Goal: Task Accomplishment & Management: Manage account settings

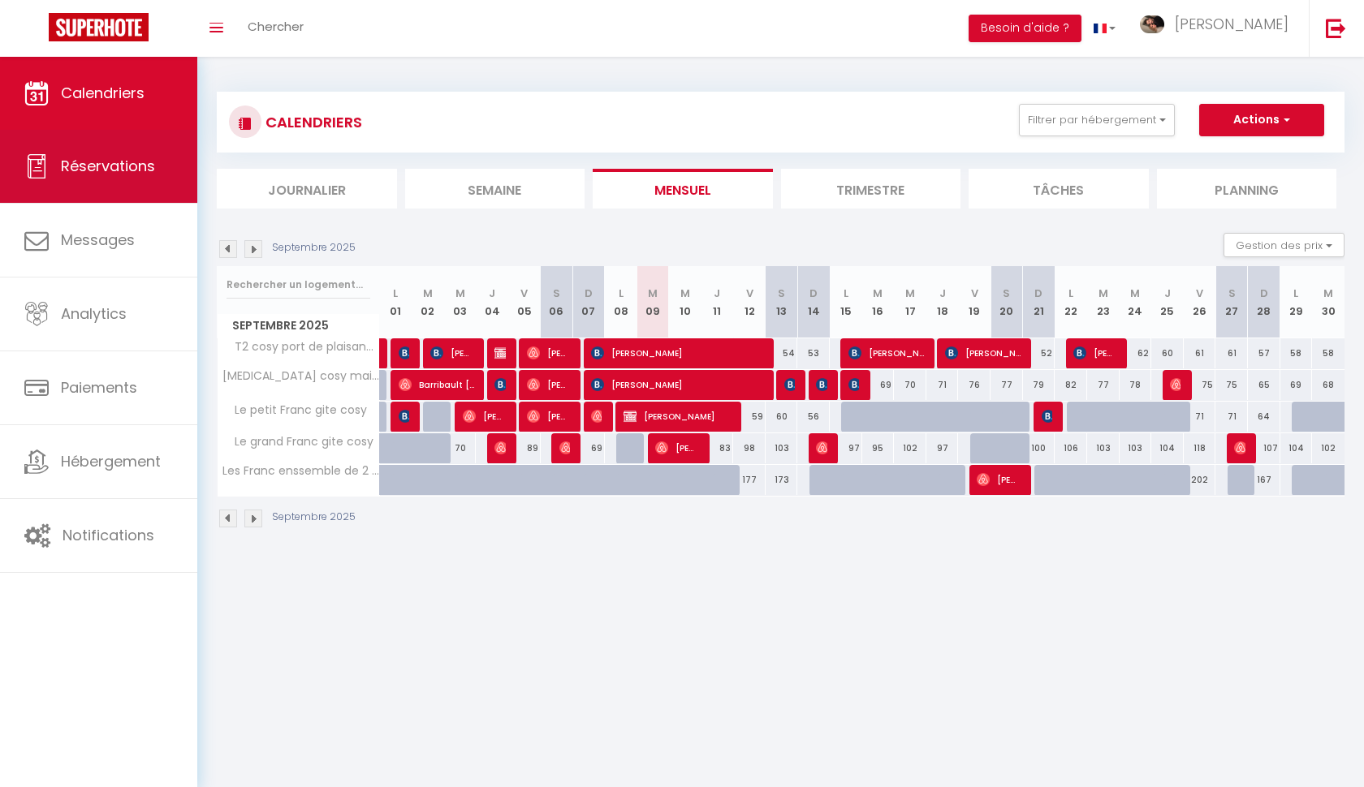
click at [134, 181] on link "Réservations" at bounding box center [98, 166] width 197 height 73
select select "not_cancelled"
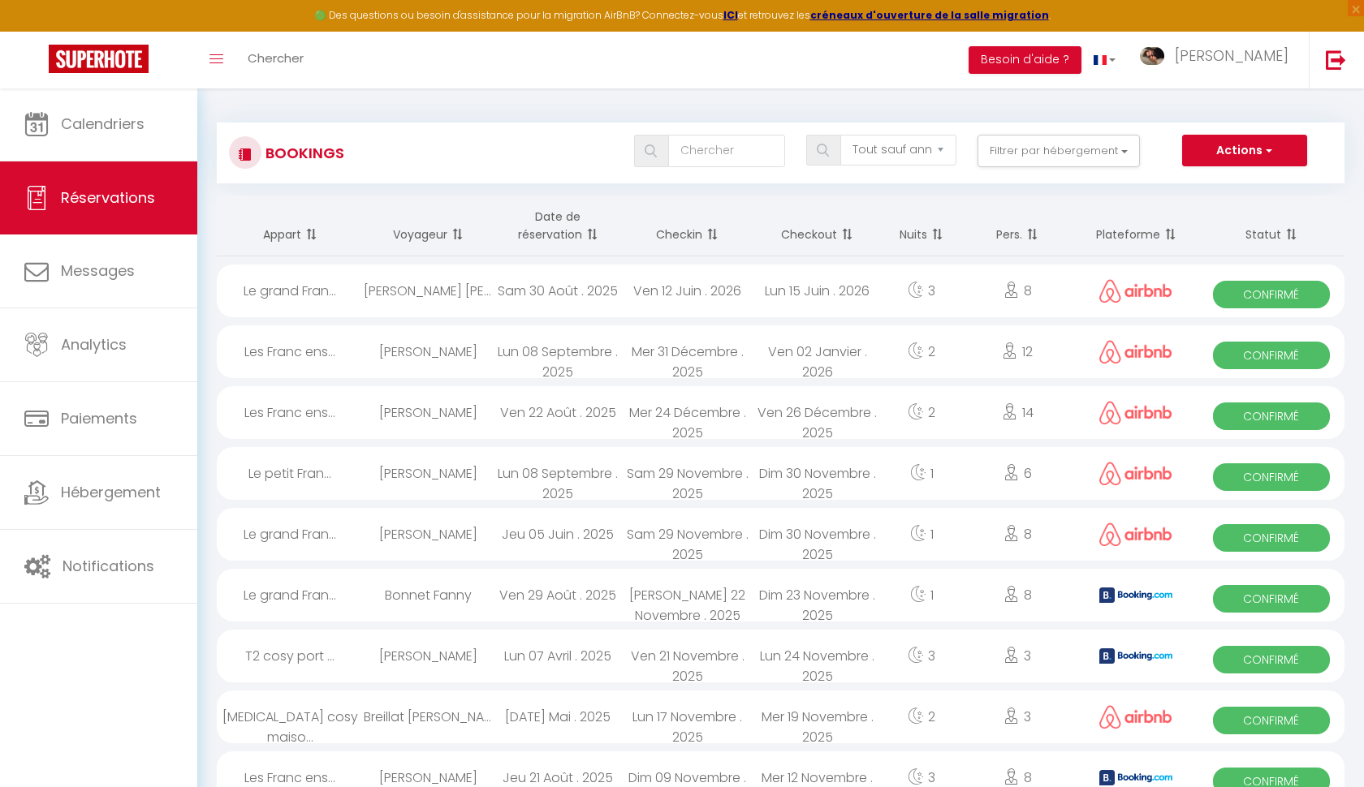
click at [699, 167] on div "Tous les statuts Annulé Confirmé Non Confirmé Tout sauf annulé No Show Request …" at bounding box center [827, 153] width 1031 height 37
click at [699, 162] on input "text" at bounding box center [726, 151] width 116 height 32
type input "amar"
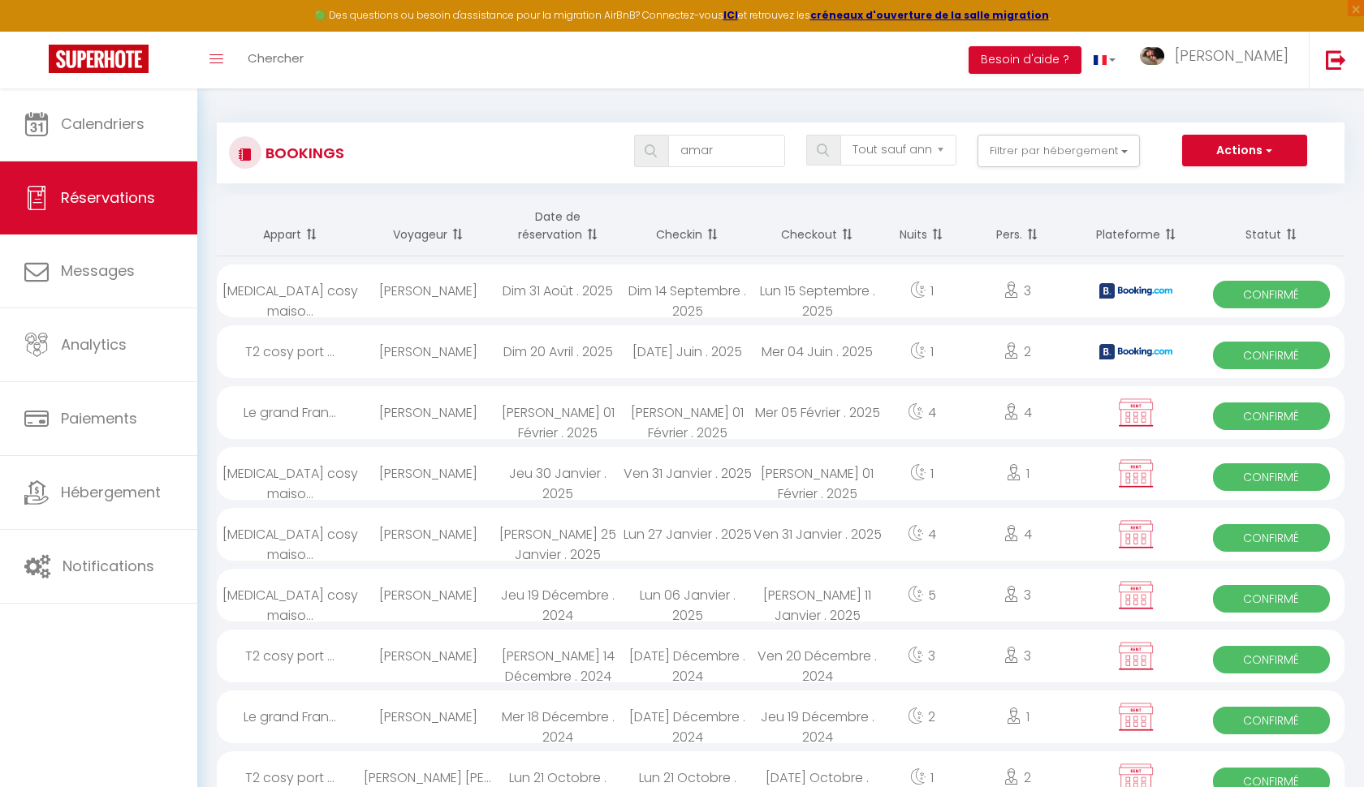
click at [580, 412] on div "[PERSON_NAME] 01 Février . 2025" at bounding box center [558, 412] width 130 height 53
select select "OK"
select select "0"
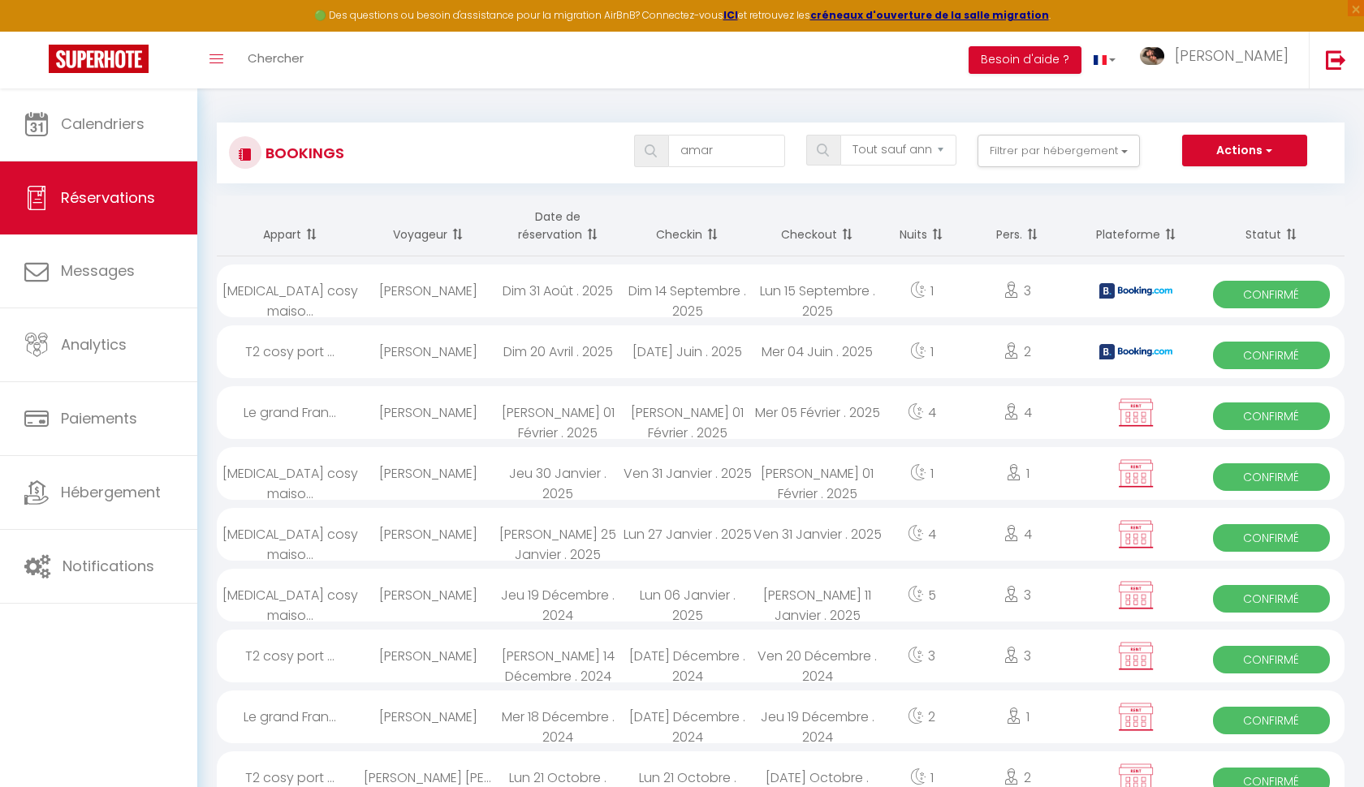
select select "1"
select select
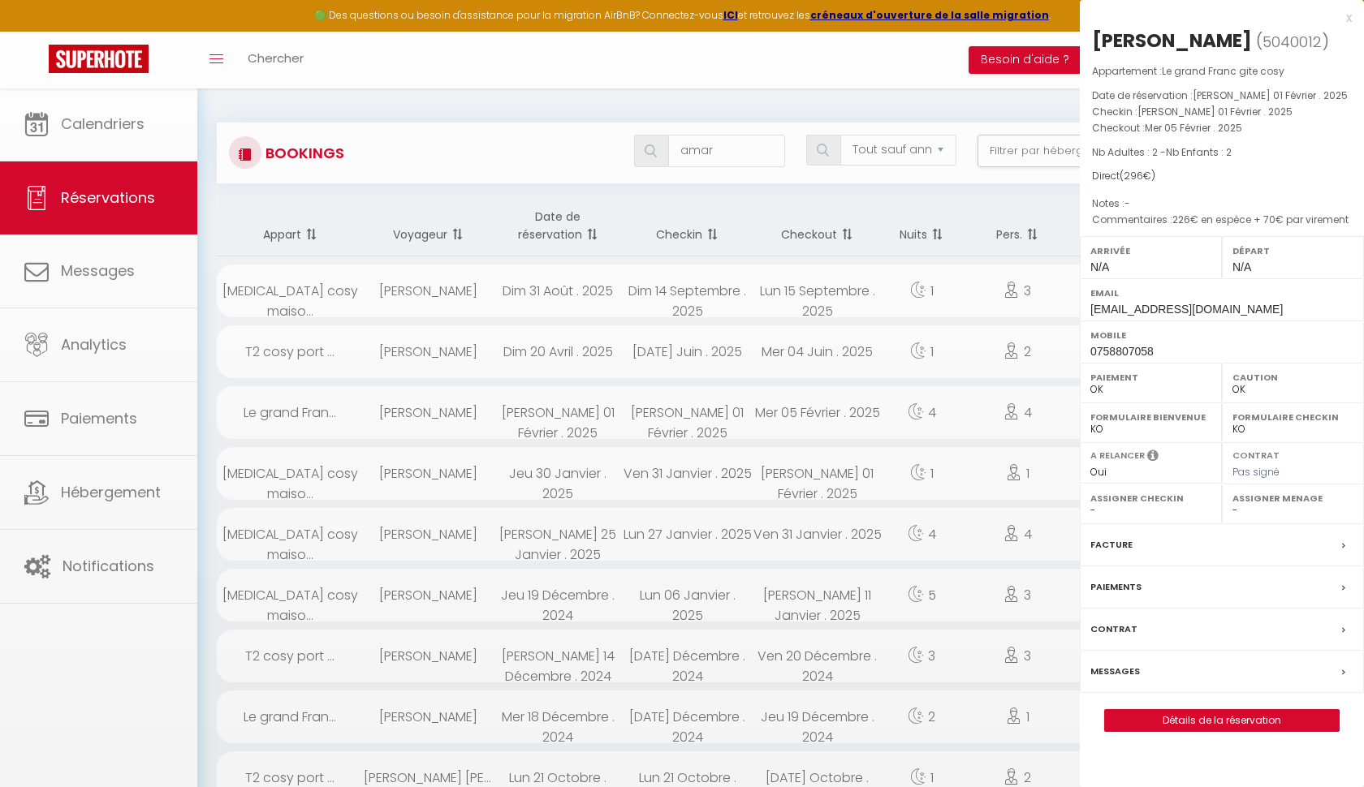
click at [580, 412] on div at bounding box center [682, 393] width 1364 height 787
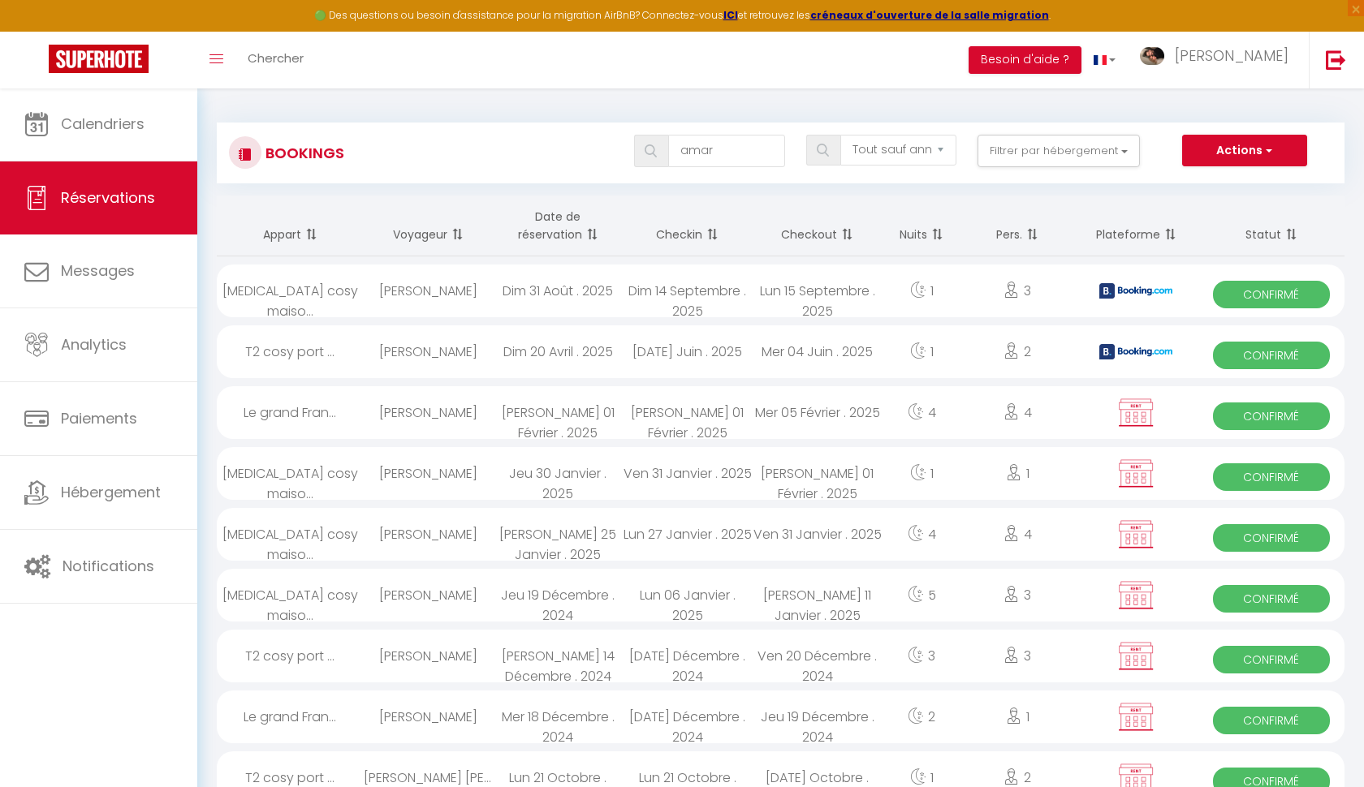
click at [580, 412] on div "[PERSON_NAME] 01 Février . 2025" at bounding box center [558, 412] width 130 height 53
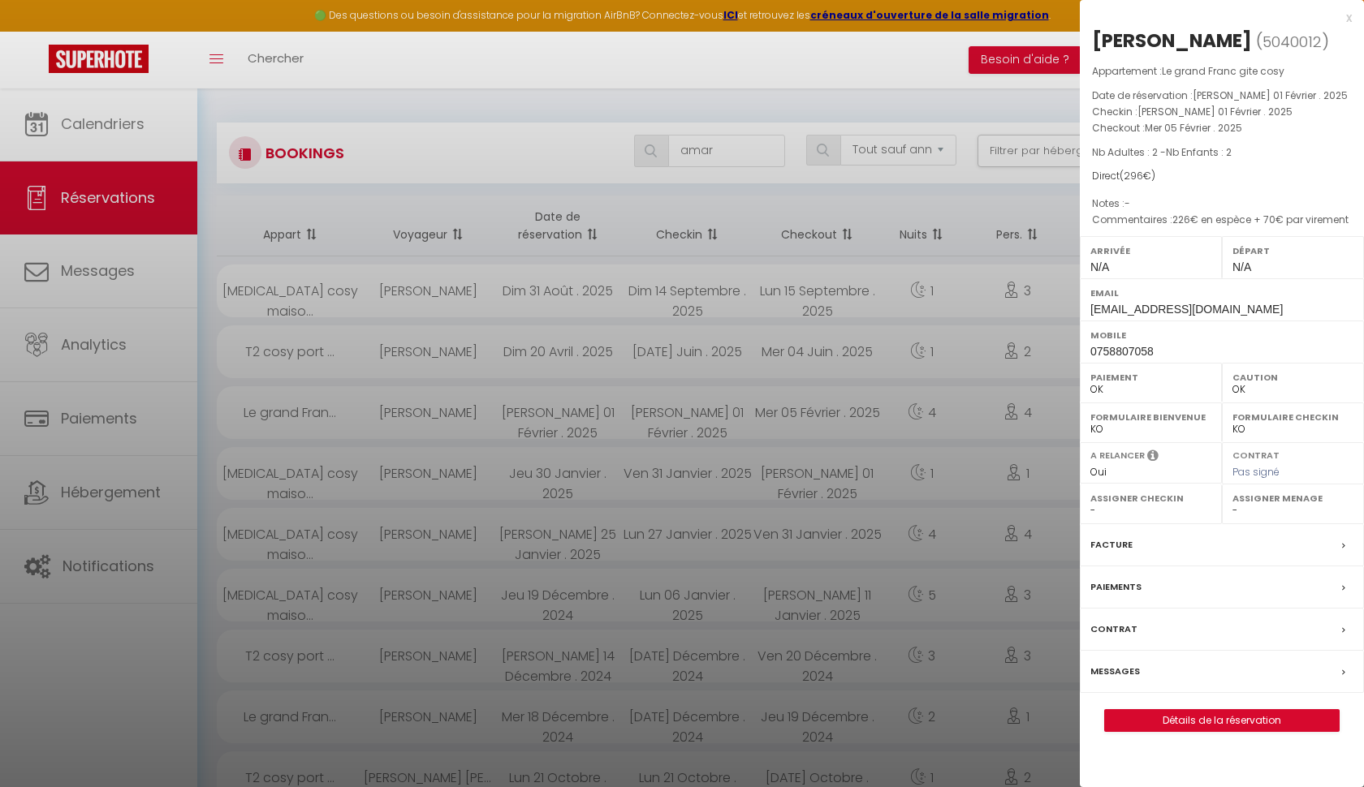
click at [1215, 712] on link "Détails de la réservation" at bounding box center [1222, 720] width 234 height 21
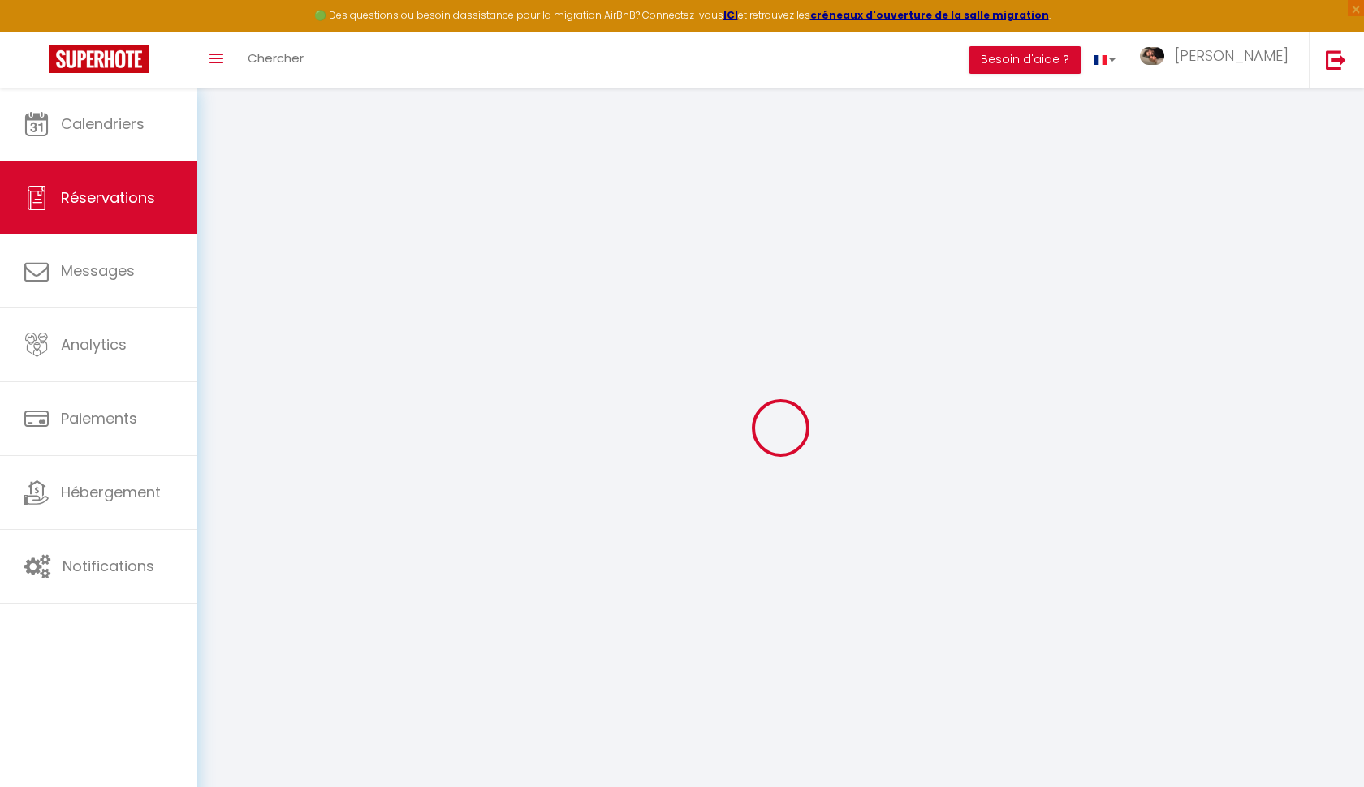
select index
select select
select select "15"
checkbox input "false"
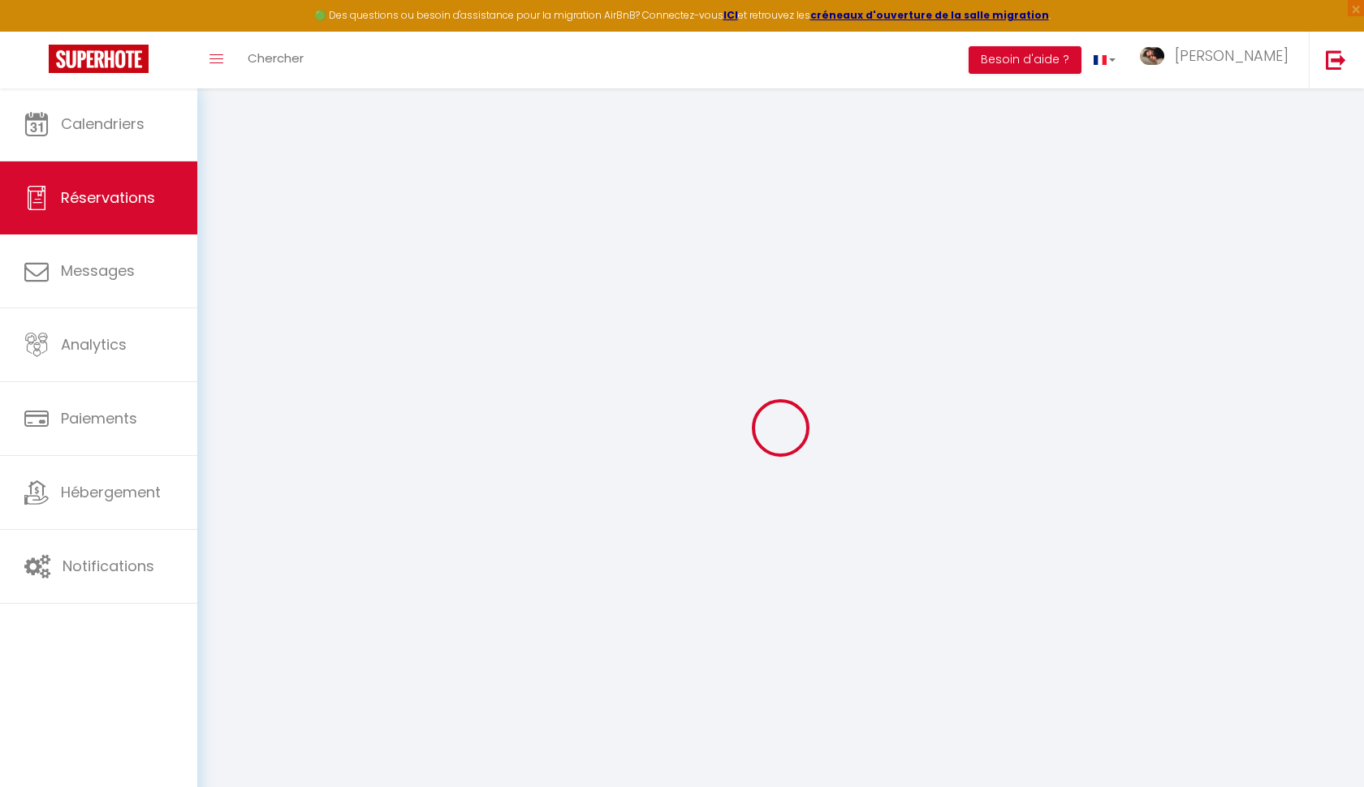
select index
select select
checkbox input "false"
select index
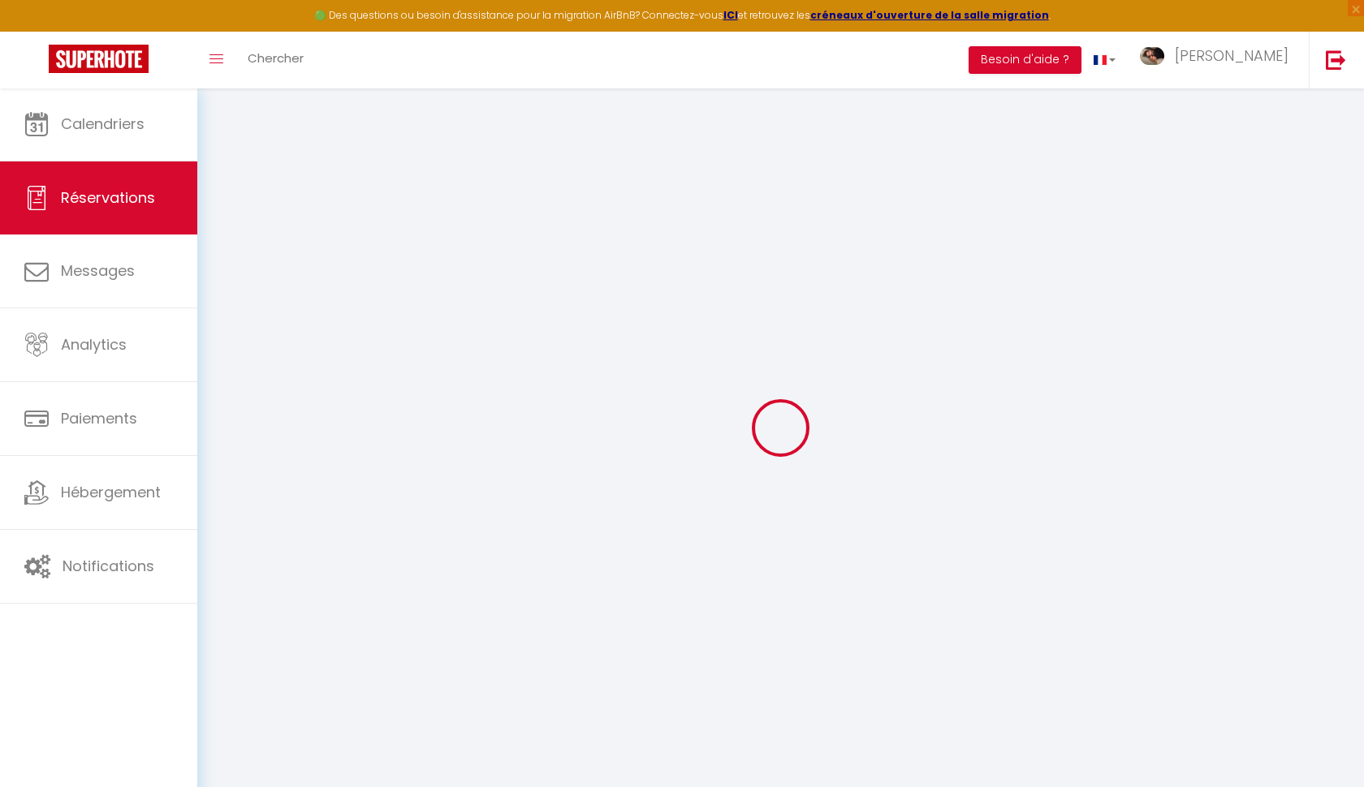
select select
checkbox input "false"
select index
select select
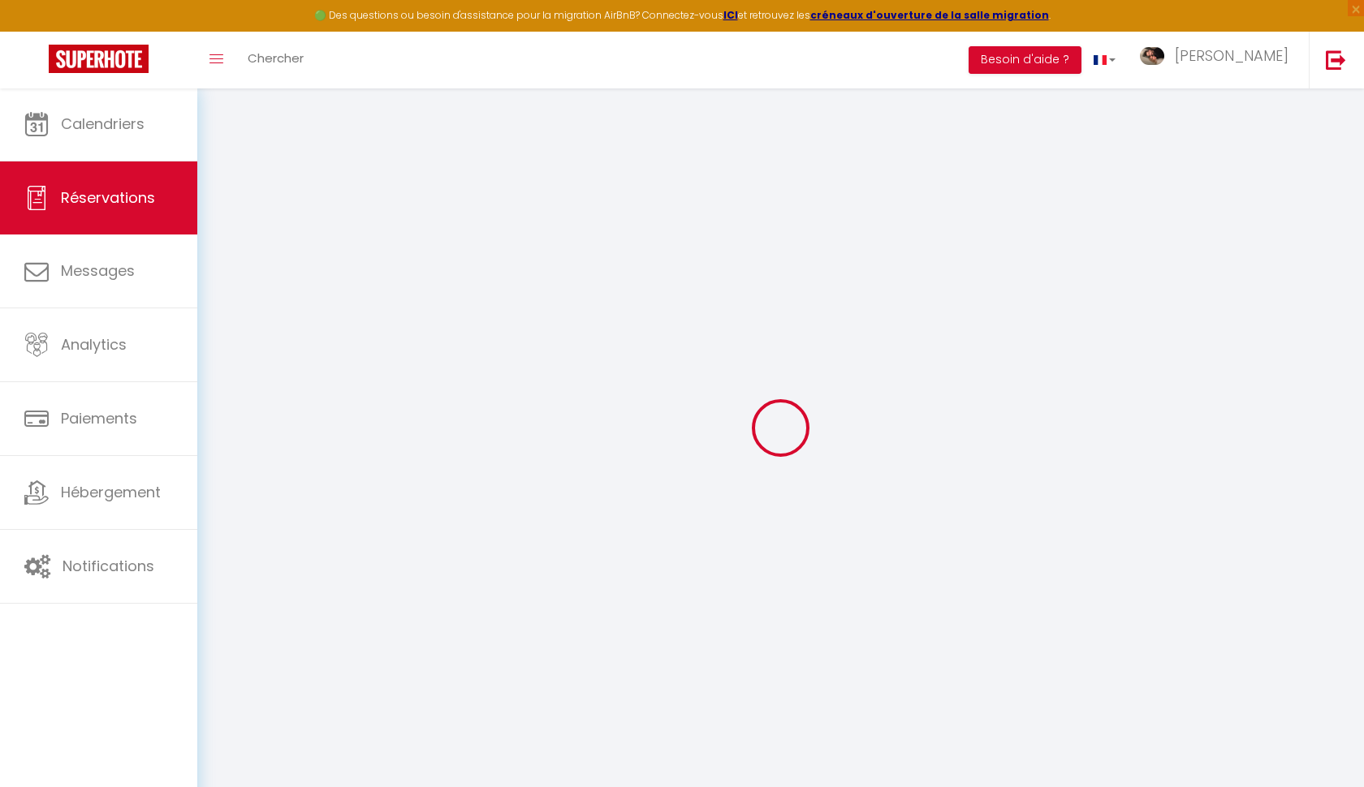
select select
checkbox input "false"
select index
type textarea "226€ en espèce + 70€ par virement"
type input "60"
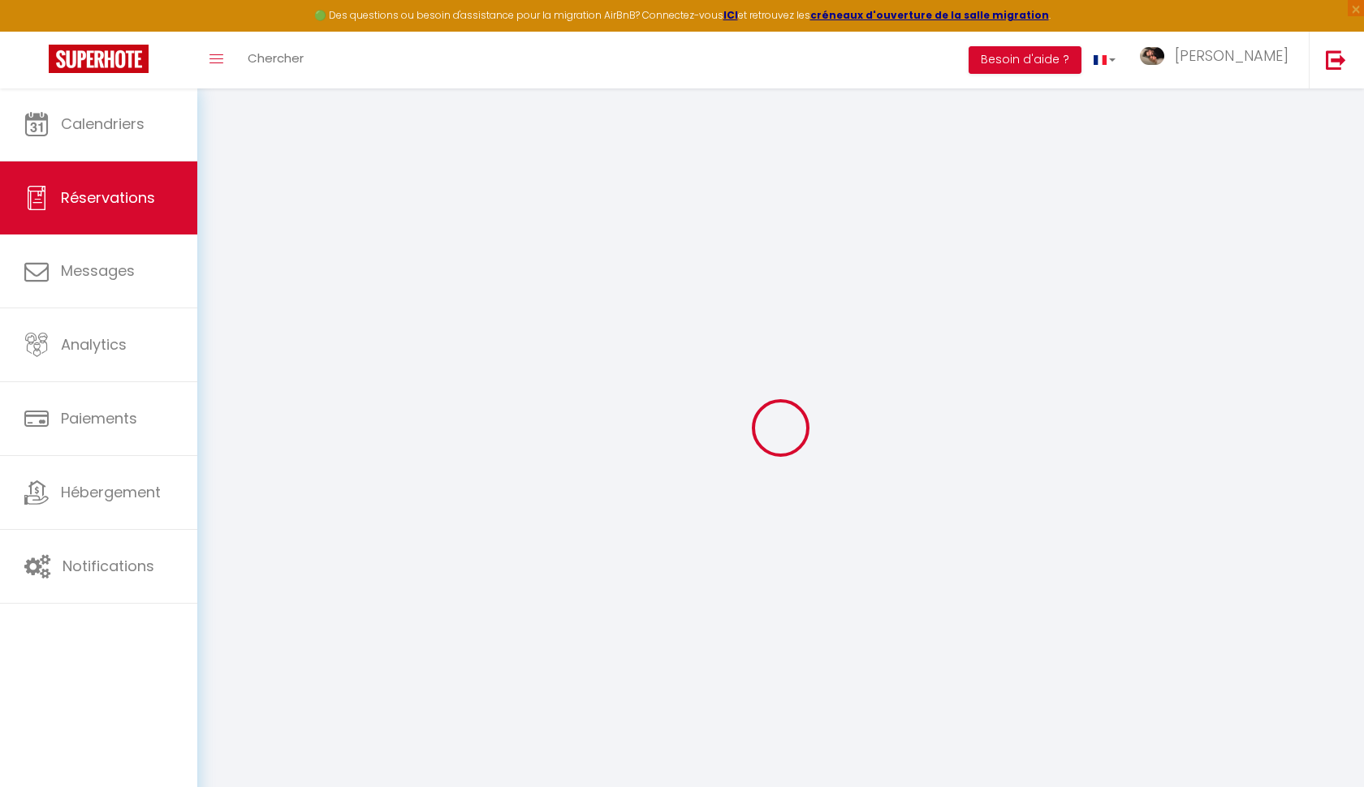
type input "11.6"
select select
checkbox input "false"
select index
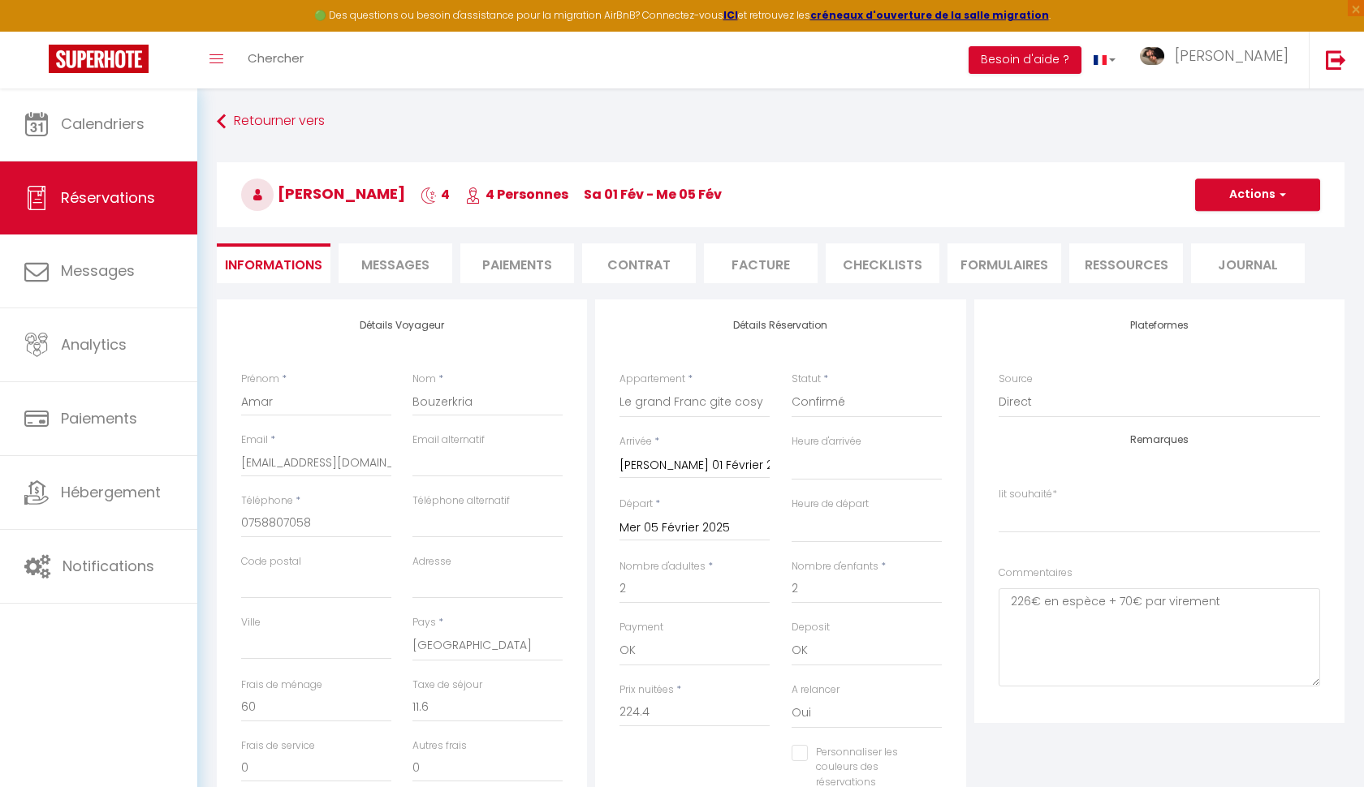
checkbox input "false"
select index
select select
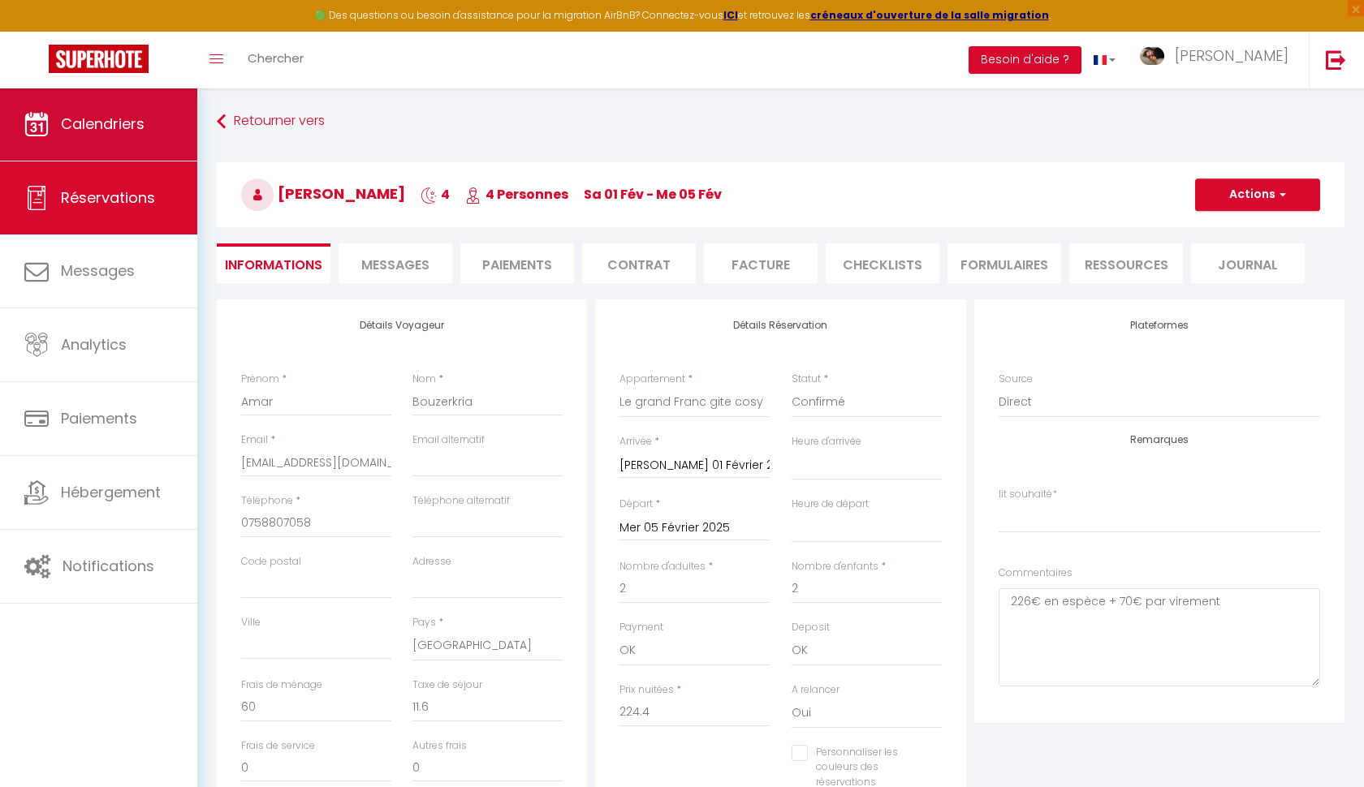
click at [122, 119] on span "Calendriers" at bounding box center [103, 124] width 84 height 20
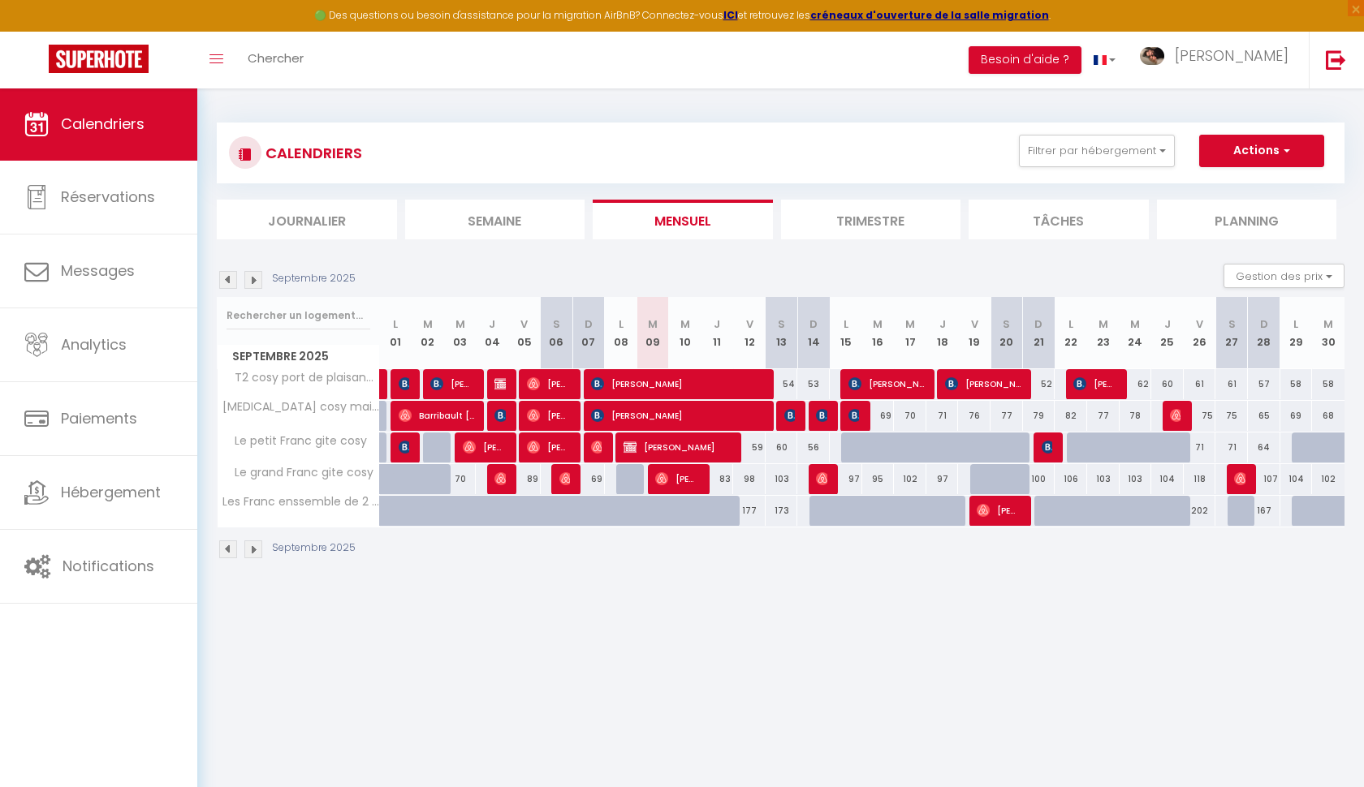
click at [230, 274] on img at bounding box center [228, 280] width 18 height 18
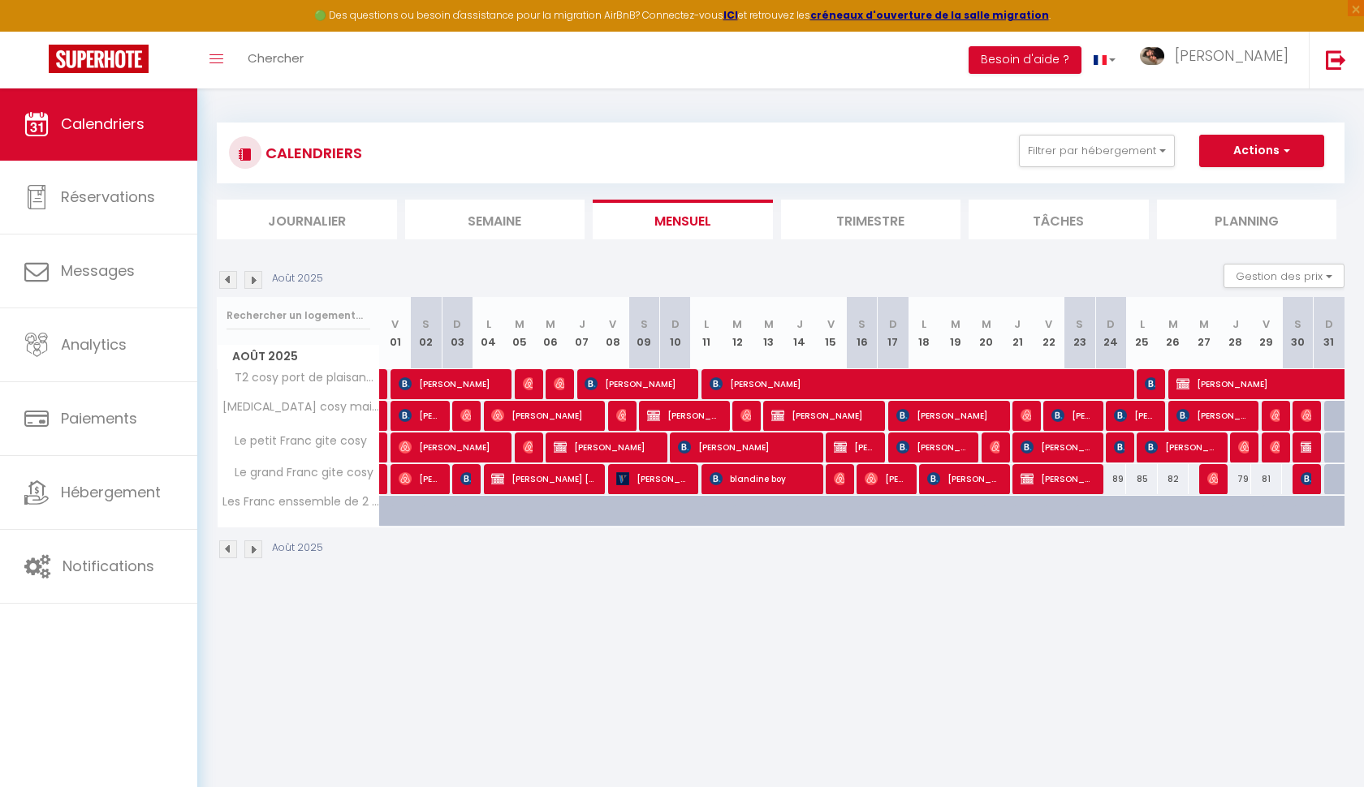
click at [230, 274] on img at bounding box center [228, 280] width 18 height 18
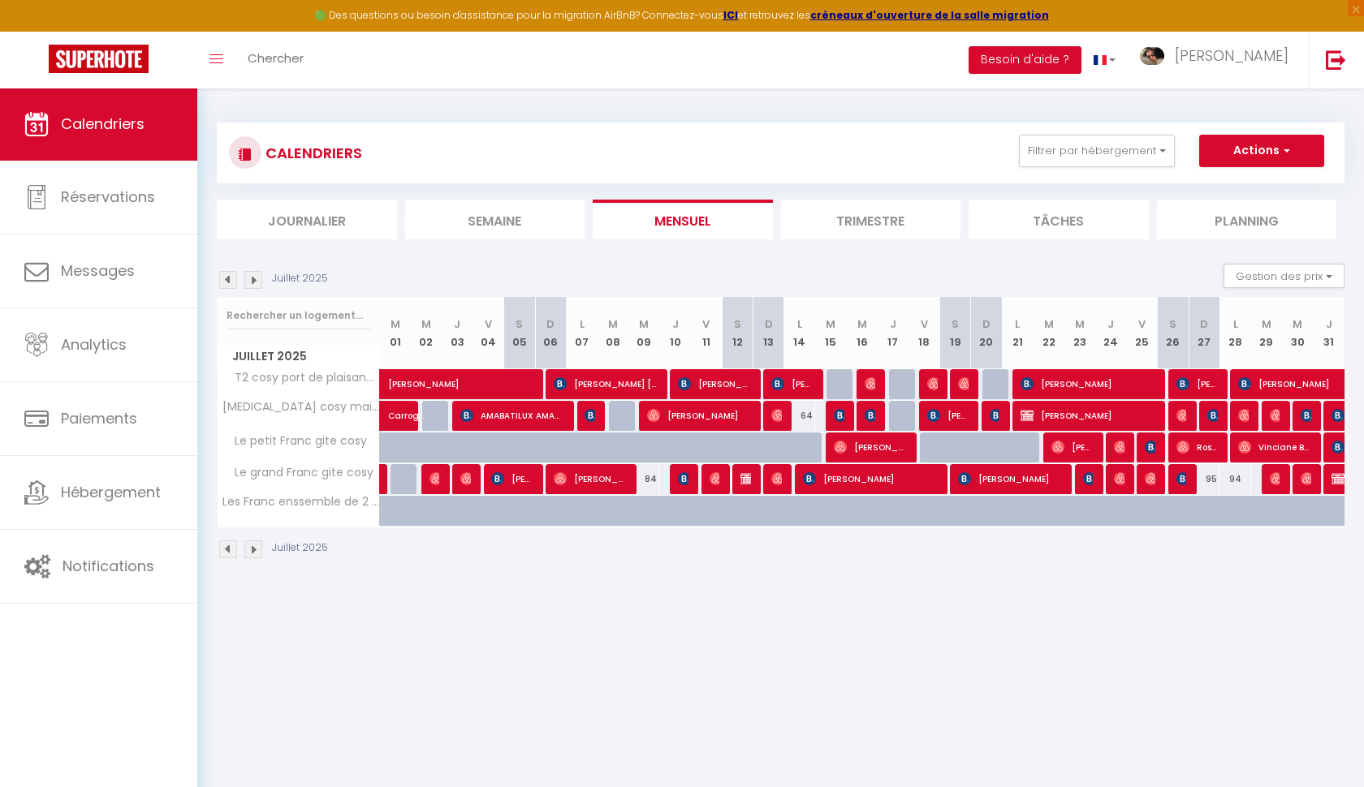
click at [230, 274] on img at bounding box center [228, 280] width 18 height 18
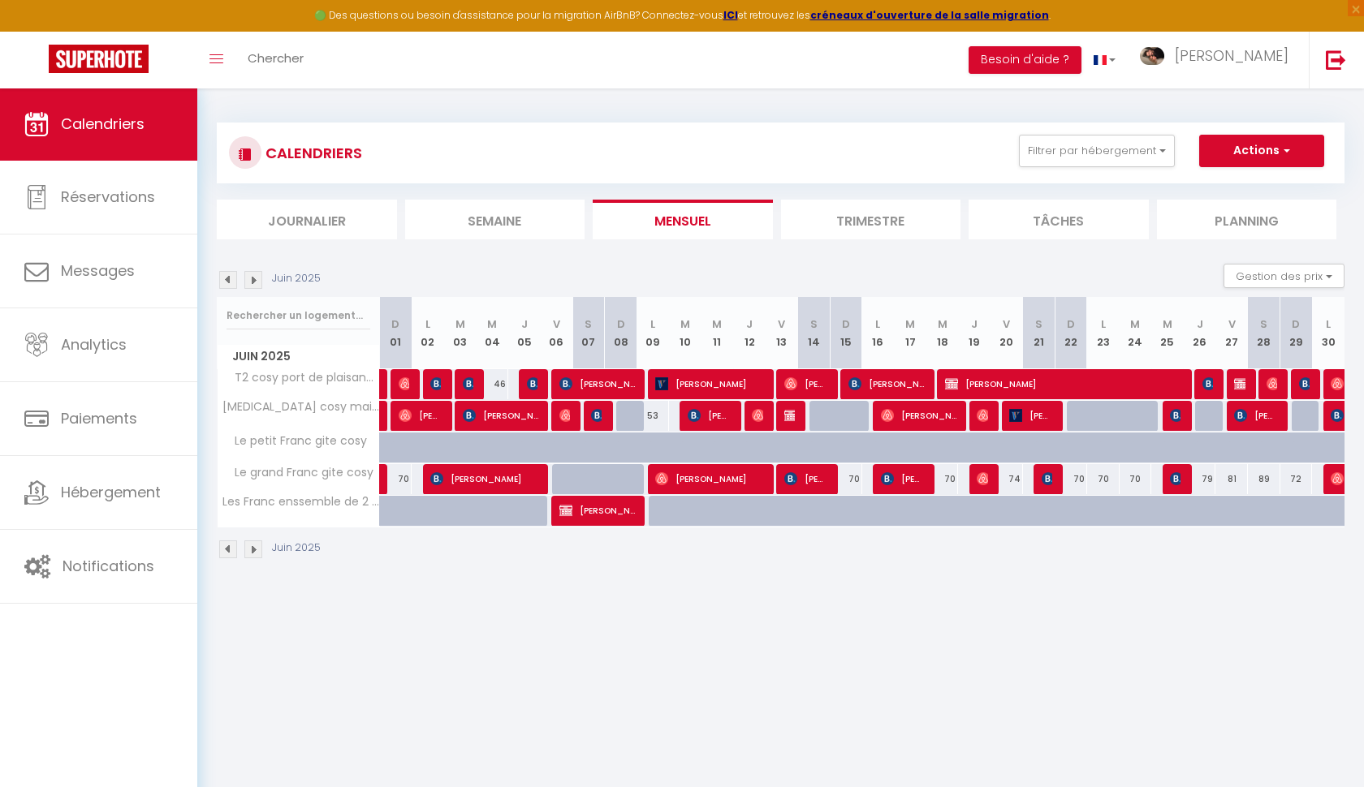
click at [230, 274] on img at bounding box center [228, 280] width 18 height 18
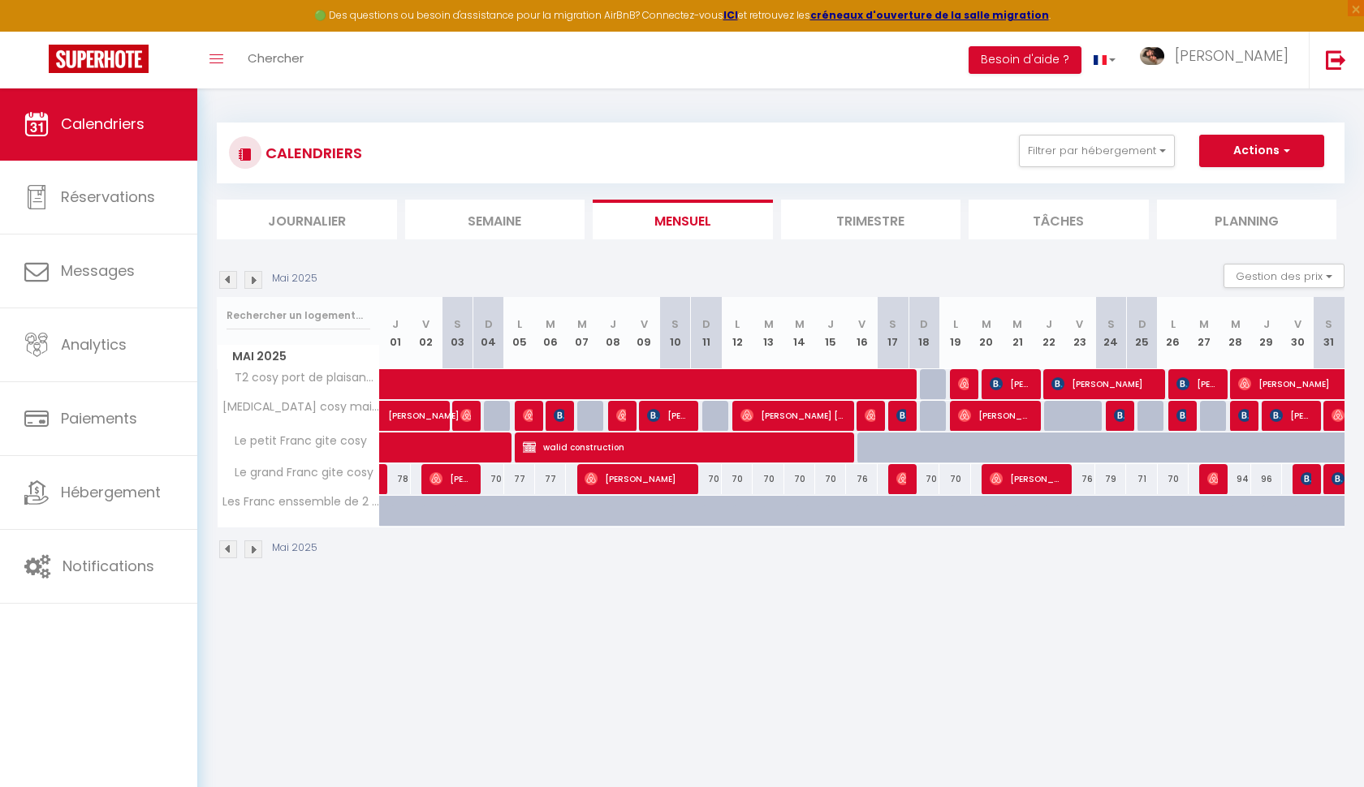
click at [230, 274] on img at bounding box center [228, 280] width 18 height 18
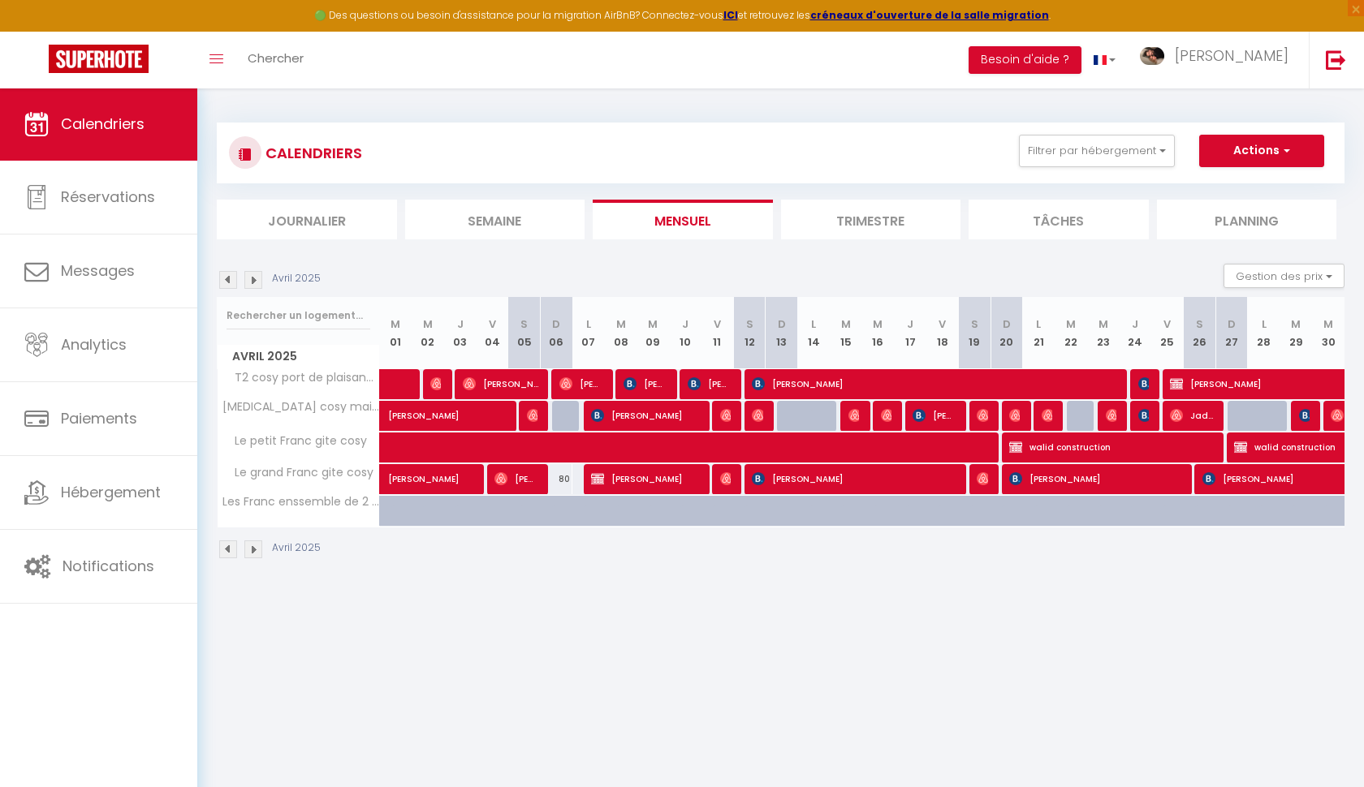
click at [230, 274] on img at bounding box center [228, 280] width 18 height 18
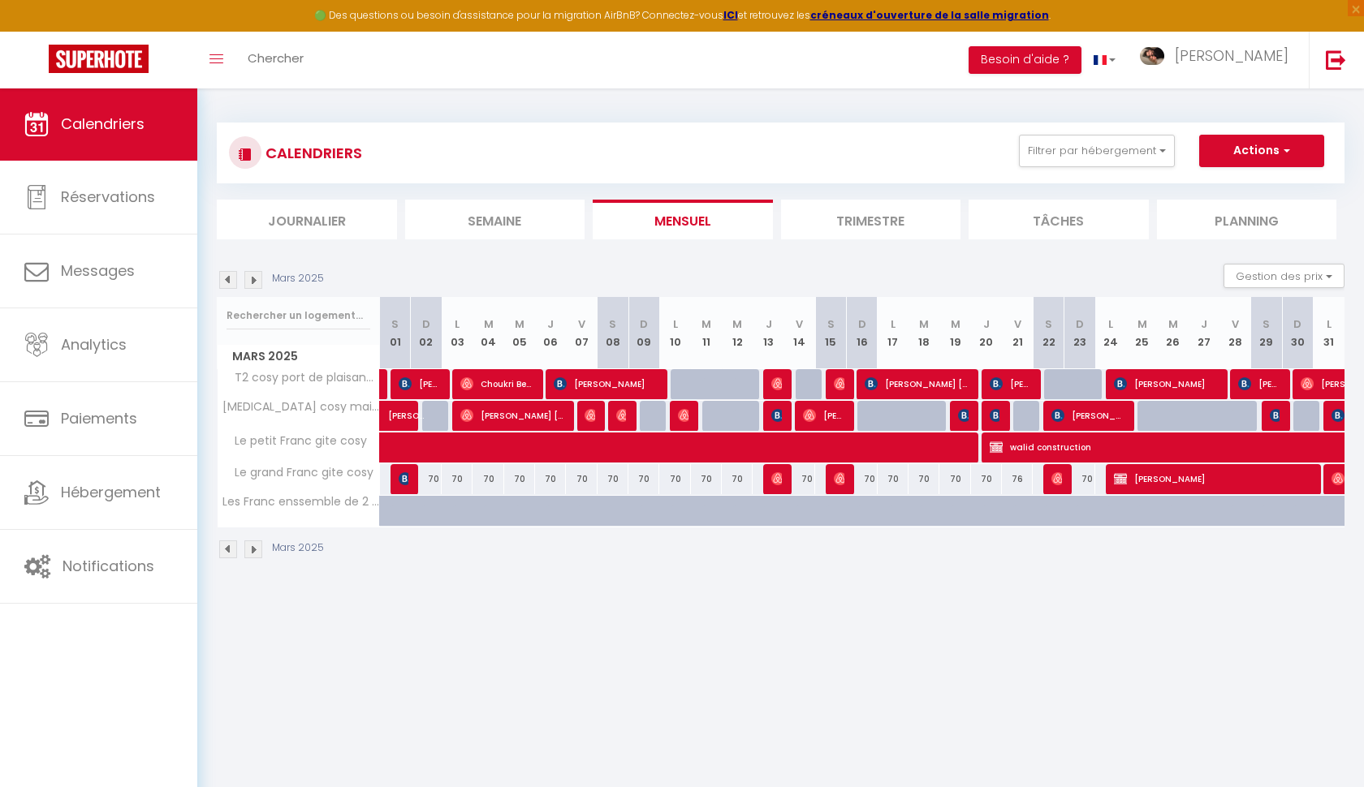
click at [230, 274] on img at bounding box center [228, 280] width 18 height 18
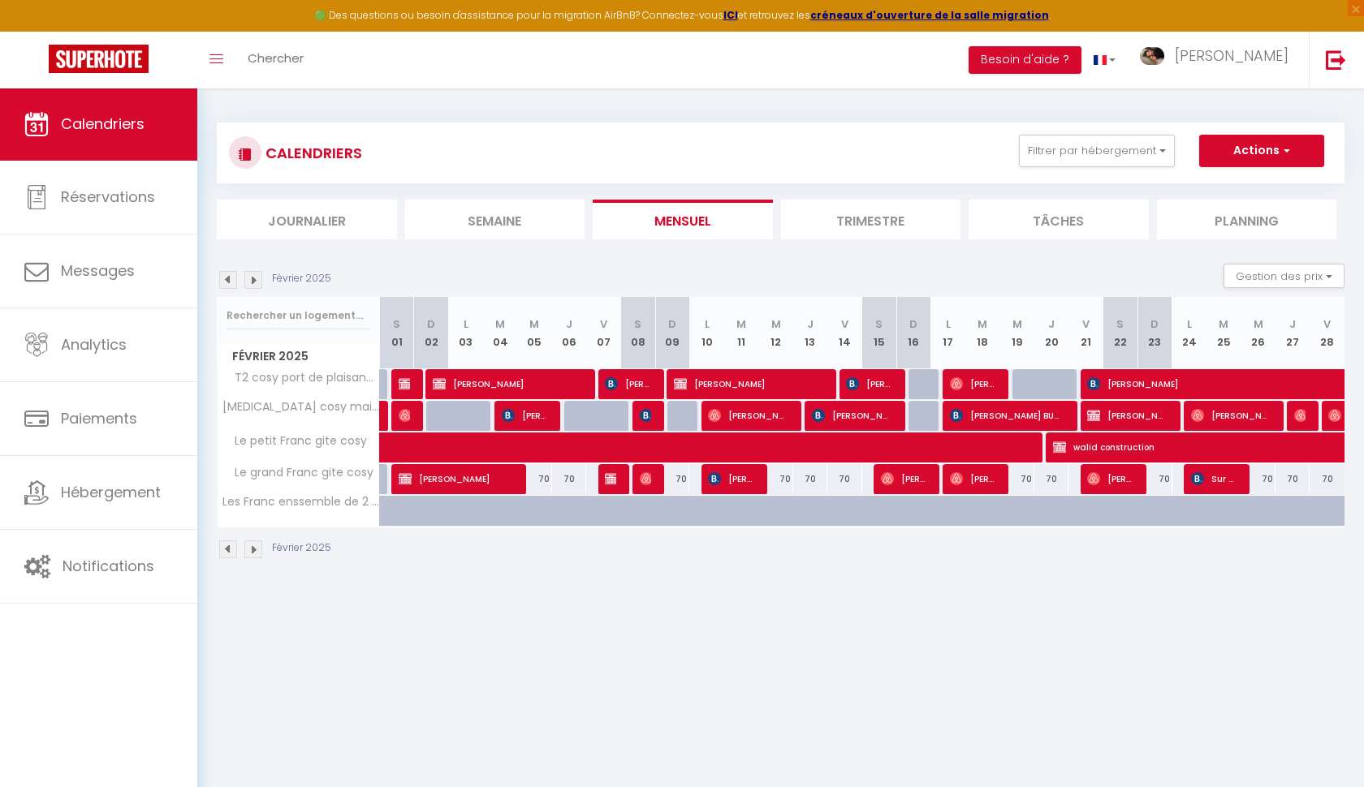
click at [230, 274] on img at bounding box center [228, 280] width 18 height 18
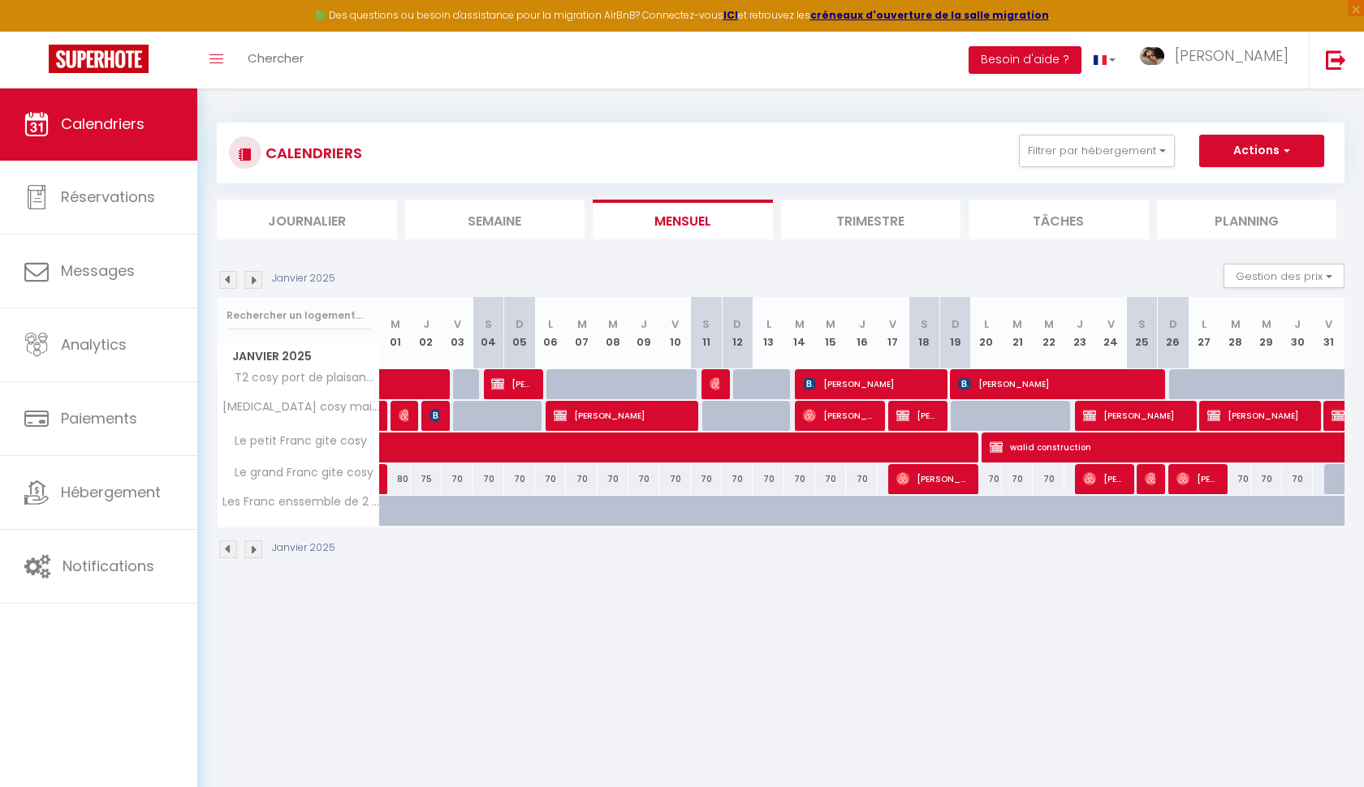
click at [230, 274] on img at bounding box center [228, 280] width 18 height 18
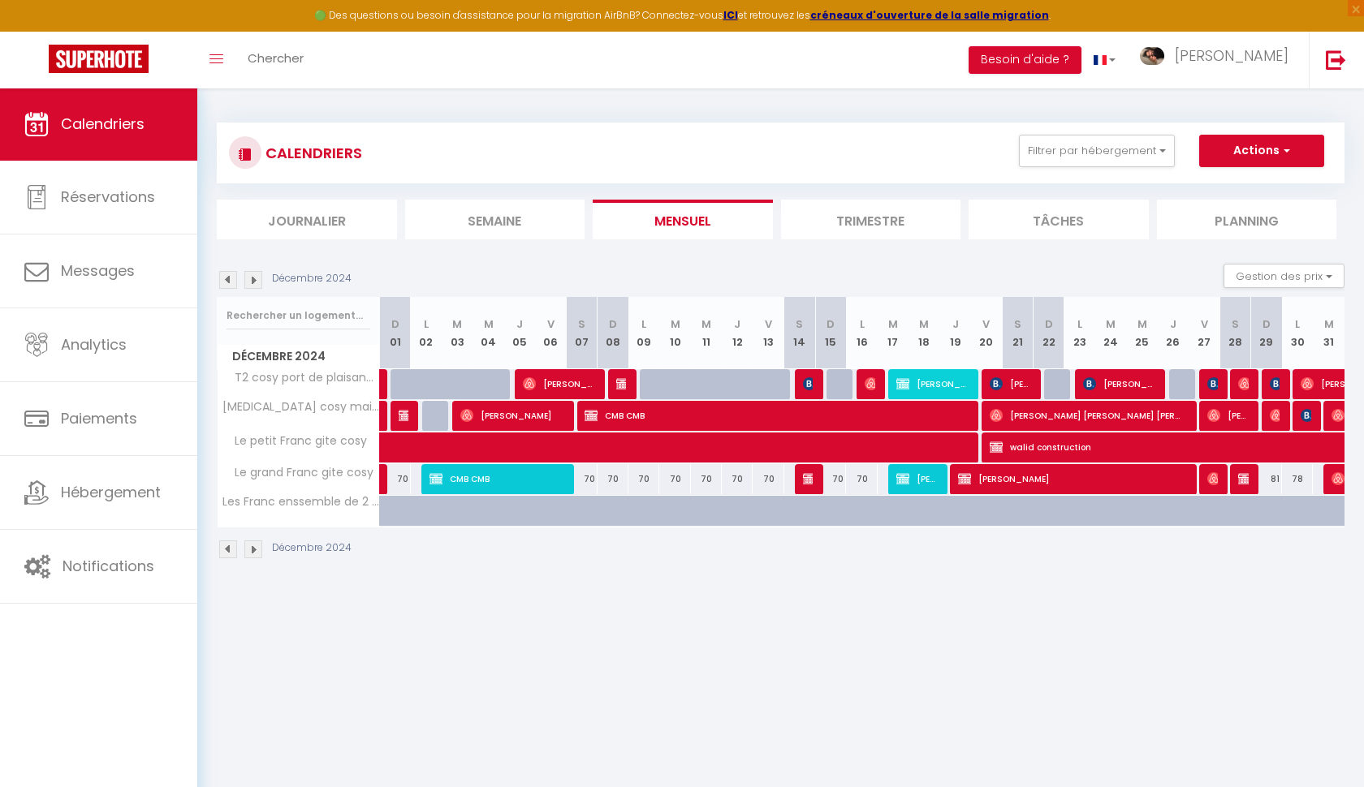
click at [272, 278] on p "Décembre 2024" at bounding box center [312, 278] width 80 height 15
click at [255, 280] on img at bounding box center [253, 280] width 18 height 18
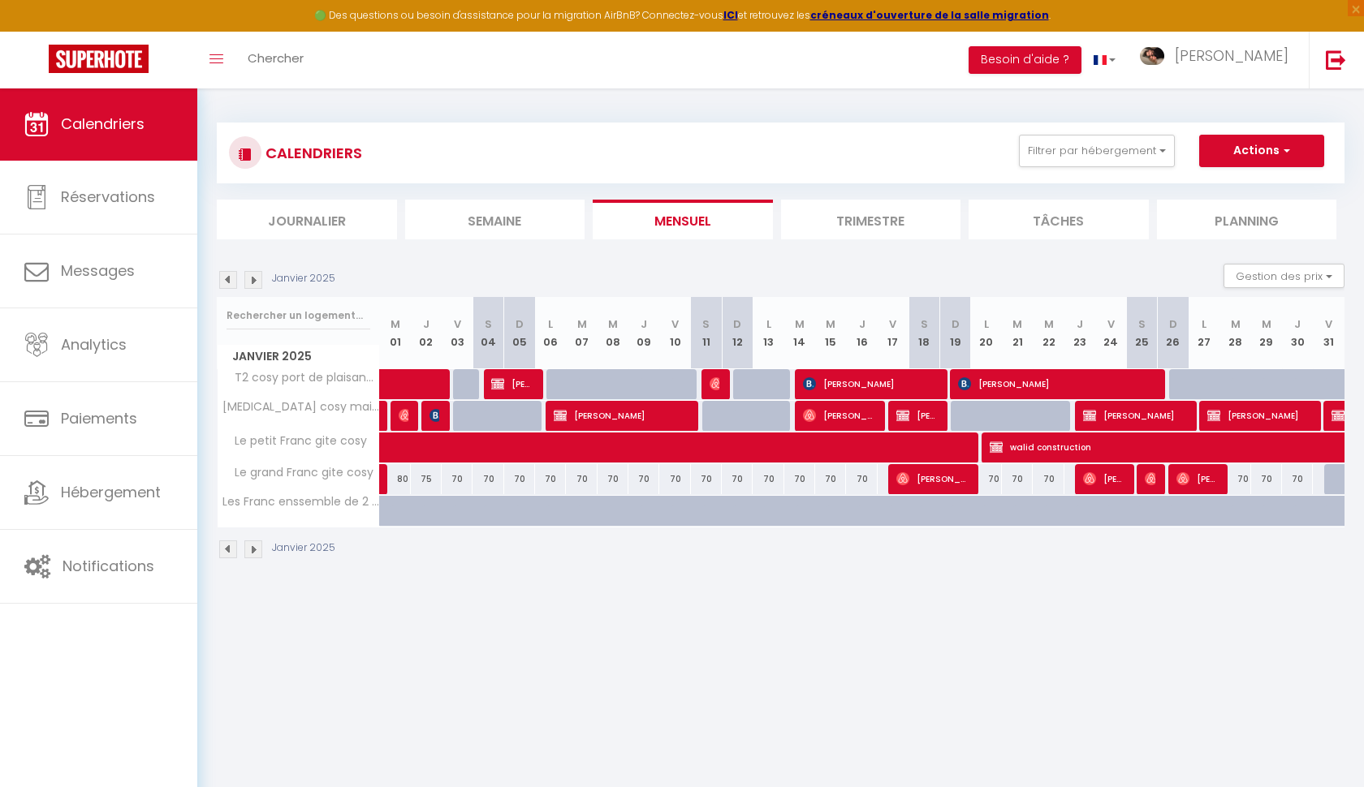
click at [253, 276] on img at bounding box center [253, 280] width 18 height 18
